Goal: Task Accomplishment & Management: Manage account settings

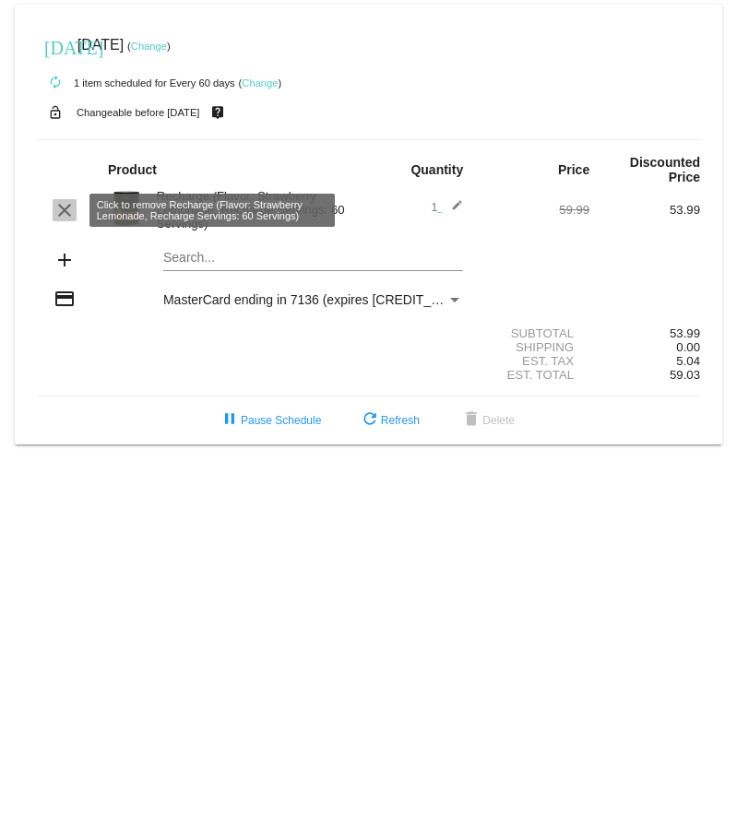
click at [59, 212] on mat-icon "clear" at bounding box center [64, 210] width 22 height 22
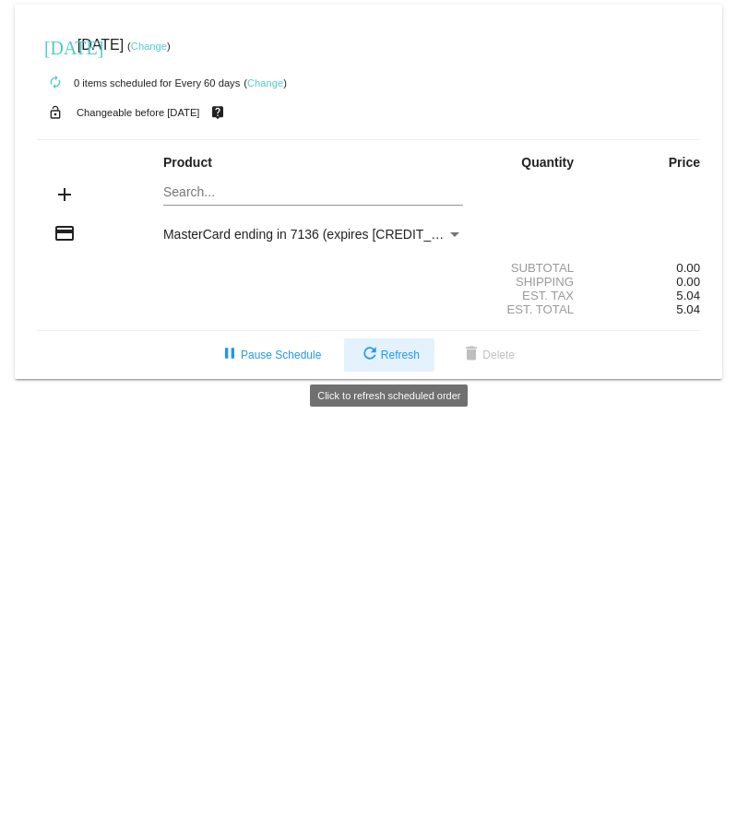
click at [362, 356] on mat-icon "refresh" at bounding box center [370, 355] width 22 height 22
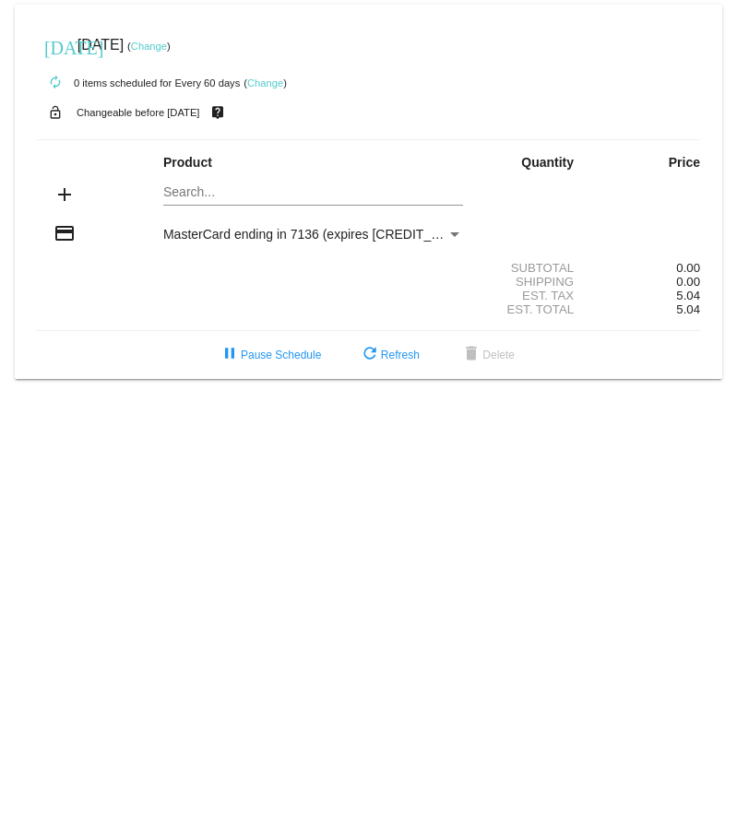
click at [343, 241] on span "MasterCard ending in 7136 (expires [CREDIT_CARD_DATA])" at bounding box center [339, 234] width 352 height 15
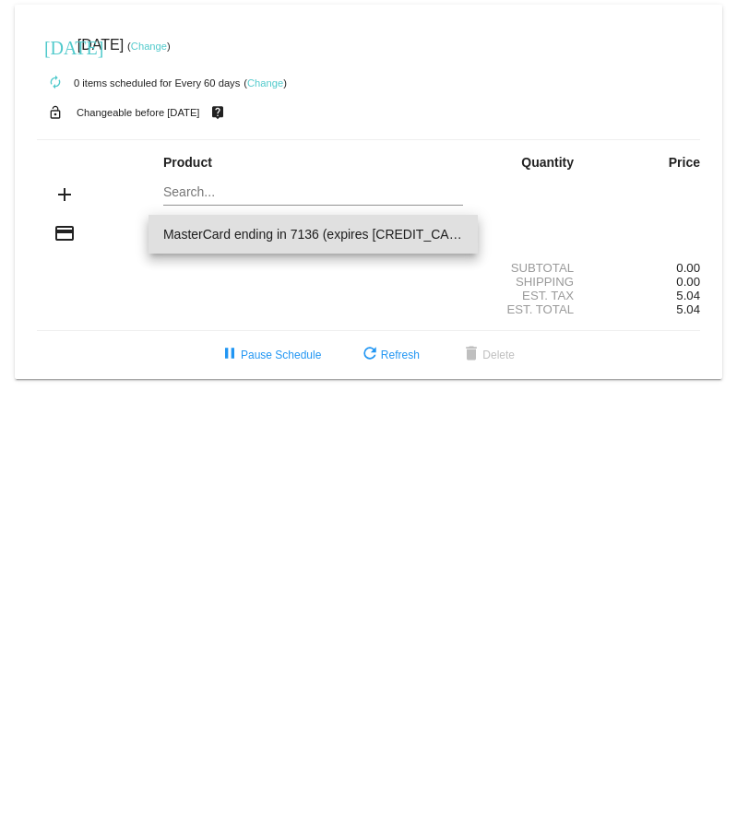
click at [71, 231] on div at bounding box center [368, 420] width 737 height 840
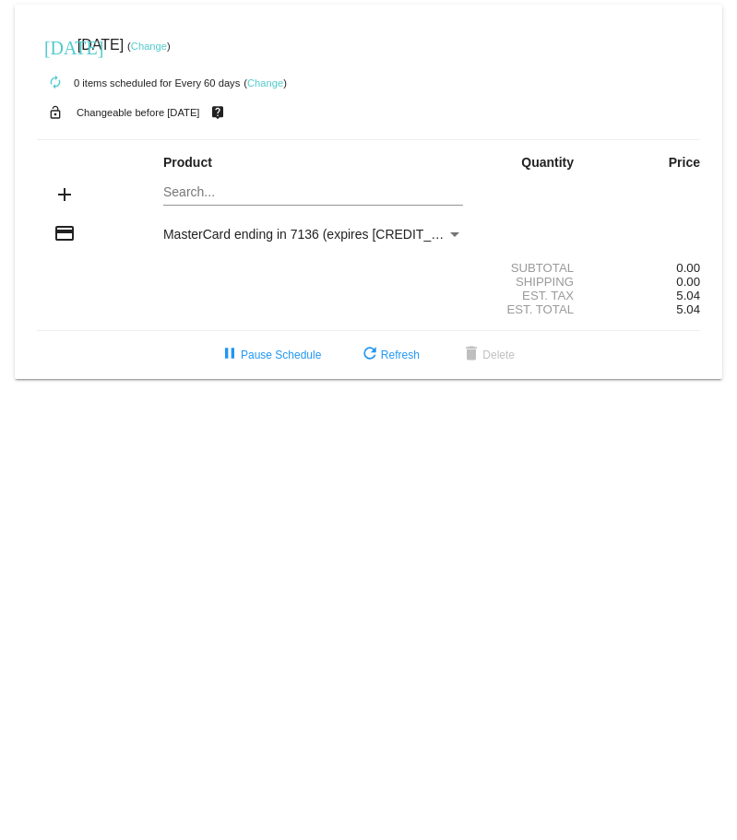
click at [196, 331] on mat-card-actions "pause Pause Schedule refresh Refresh delete Delete" at bounding box center [368, 351] width 693 height 41
click at [258, 88] on link "Change" at bounding box center [265, 82] width 36 height 11
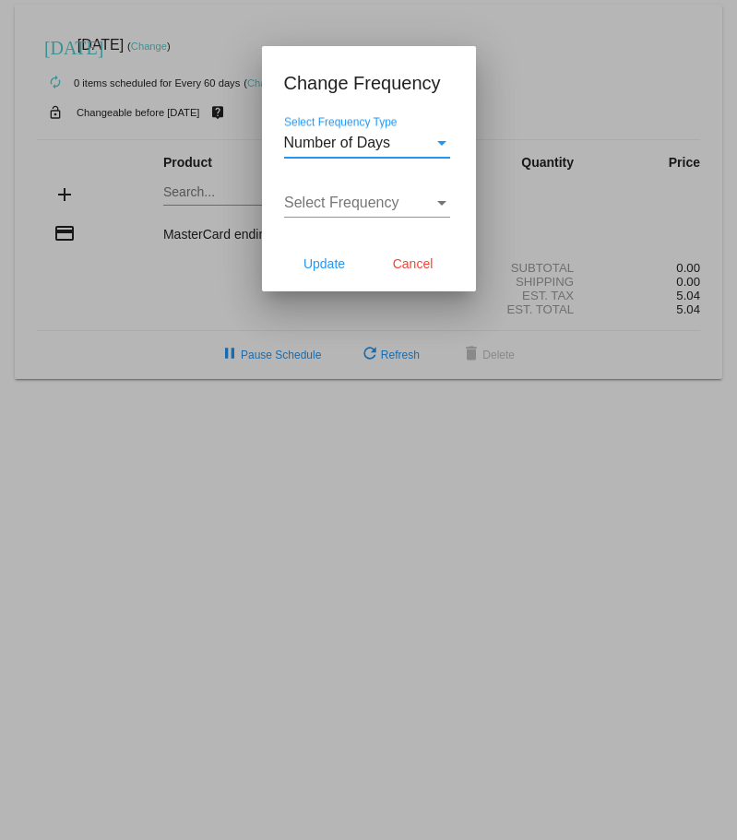
click at [326, 137] on span "Number of Days" at bounding box center [337, 143] width 107 height 16
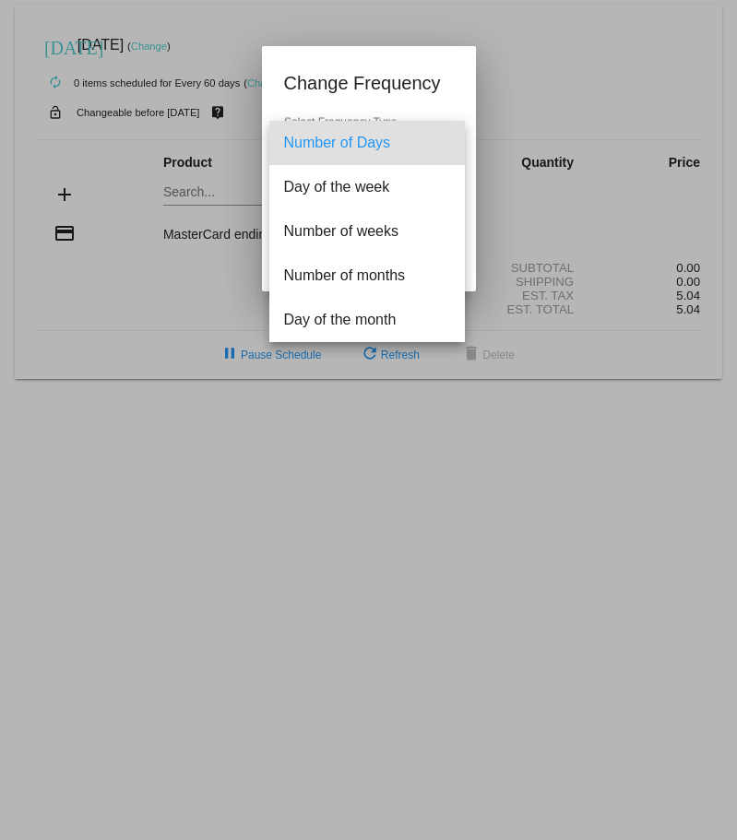
click at [548, 223] on div at bounding box center [368, 420] width 737 height 840
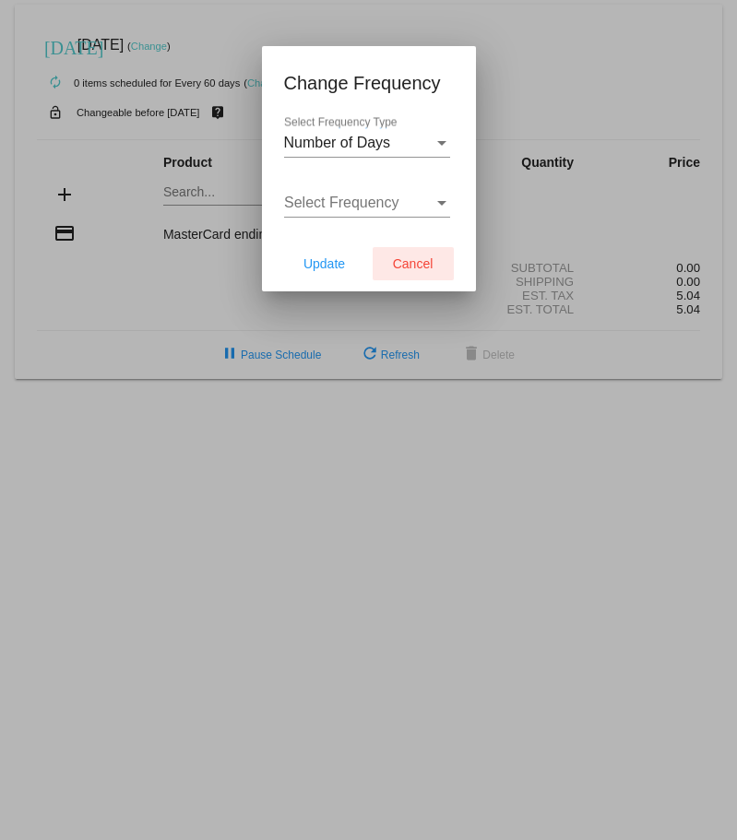
click at [416, 264] on span "Cancel" at bounding box center [413, 263] width 41 height 15
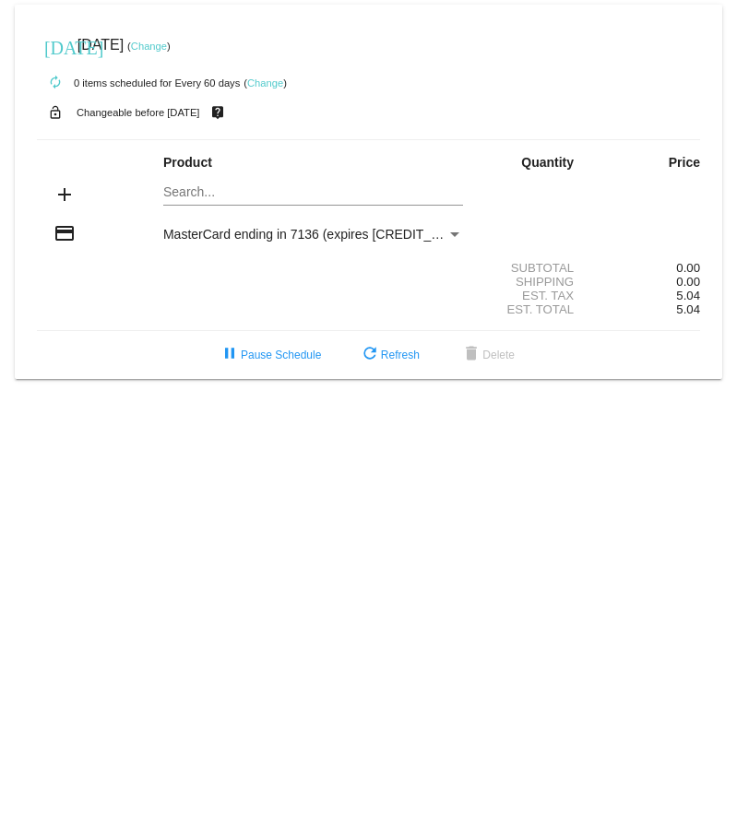
click at [210, 194] on mat-card "[DATE] [DATE] ( Change ) autorenew 0 items scheduled for Every 60 days ( Change…" at bounding box center [368, 192] width 707 height 374
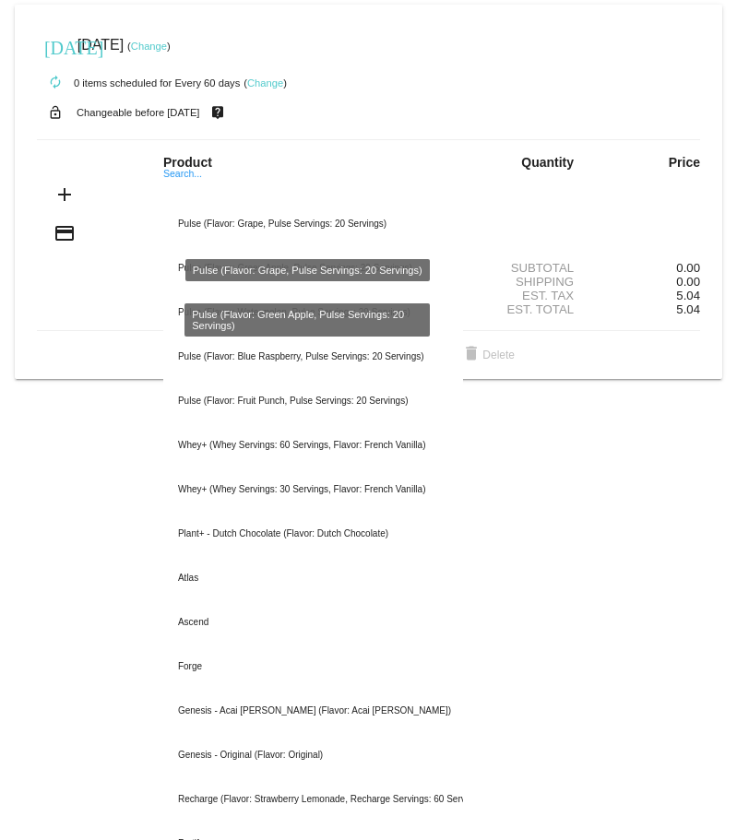
click at [145, 284] on div "Shipping 0.00" at bounding box center [368, 282] width 663 height 14
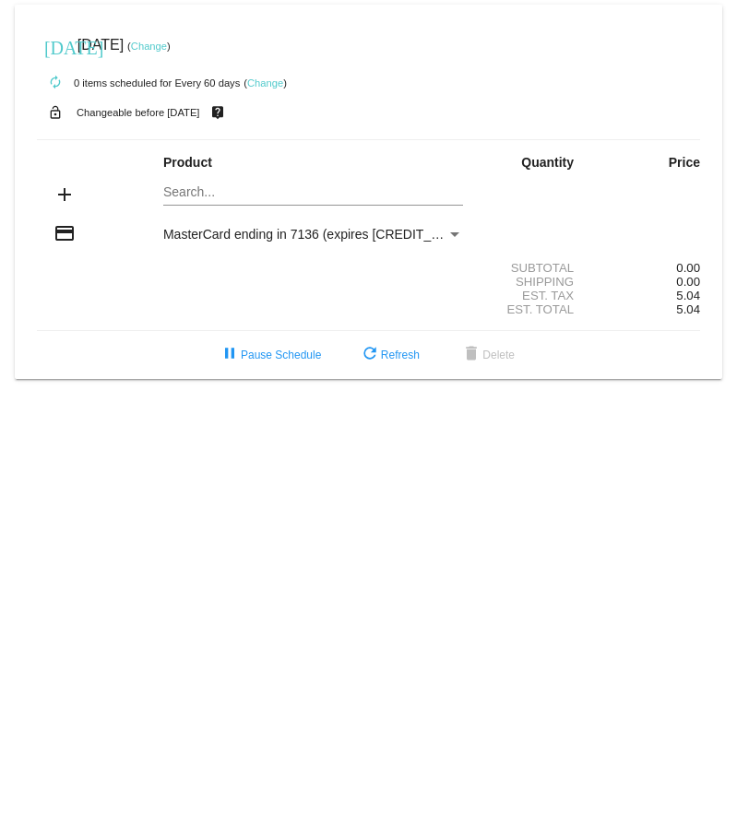
click at [69, 231] on mat-icon "credit_card" at bounding box center [64, 233] width 22 height 22
